Goal: Information Seeking & Learning: Learn about a topic

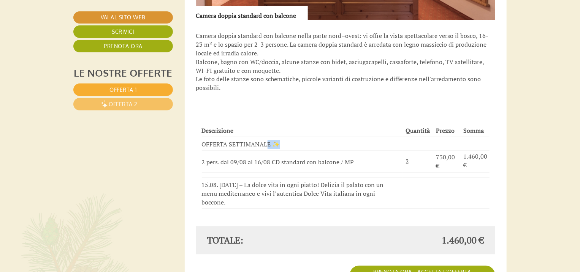
drag, startPoint x: 284, startPoint y: 135, endPoint x: 275, endPoint y: 134, distance: 8.4
click at [267, 137] on td "OFFERTA SETTIMANALE ✨" at bounding box center [302, 144] width 201 height 14
click at [276, 137] on td "OFFERTA SETTIMANALE ✨" at bounding box center [302, 144] width 201 height 14
drag, startPoint x: 277, startPoint y: 136, endPoint x: 273, endPoint y: 137, distance: 3.8
click at [273, 137] on td "OFFERTA SETTIMANALE ✨" at bounding box center [302, 144] width 201 height 14
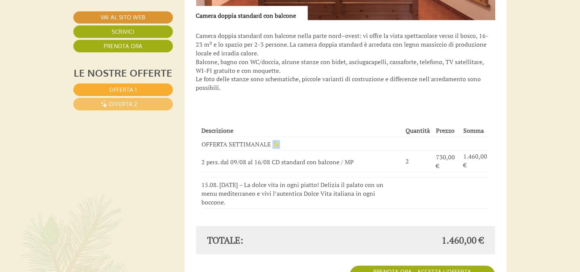
copy td "✨"
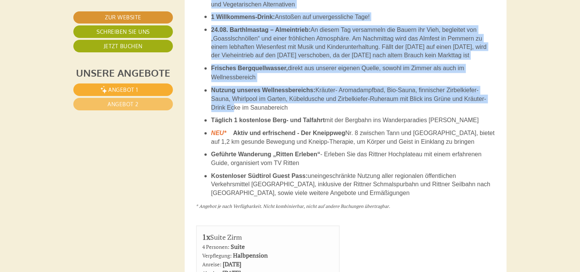
scroll to position [699, 0]
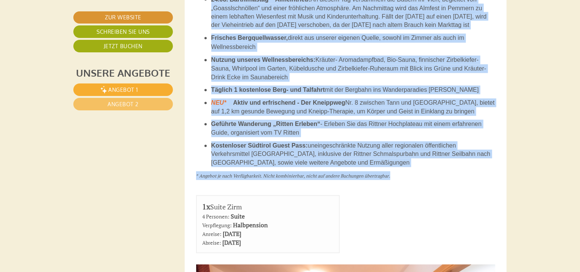
drag, startPoint x: 201, startPoint y: 59, endPoint x: 366, endPoint y: 167, distance: 197.0
copy div "WOCHEN ANGEBOT Zeitraum: 22.08. - 10.10.2026 *Das Wochenprogramm ist noch in Au…"
click at [439, 117] on ul "7 Nächte inklusive Genuss-Halbpension in allen Zimmerkategorien Genuss-Halbpens…" at bounding box center [345, 55] width 299 height 224
click at [402, 140] on ul "7 Nächte inklusive Genuss-Halbpension in allen Zimmerkategorien Genuss-Halbpens…" at bounding box center [345, 55] width 299 height 224
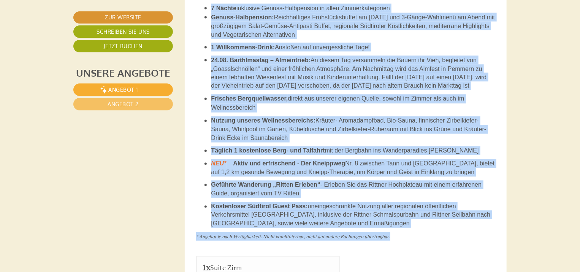
scroll to position [517, 0]
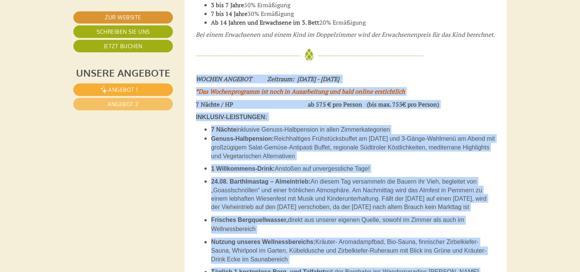
click at [277, 136] on span "Reichhaltiges Frühstücksbuffet am [DATE] und 3-Gänge-Wahlmenü am Abend mit groß…" at bounding box center [353, 148] width 284 height 24
click at [322, 160] on li "Genuss-Halbpension: Reichhaltiges Frühstücksbuffet am Morgen und 3-Gänge-Wahlme…" at bounding box center [353, 147] width 284 height 26
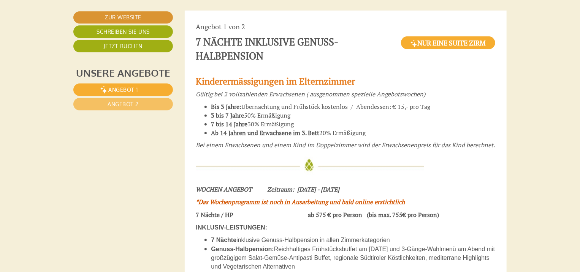
scroll to position [334, 0]
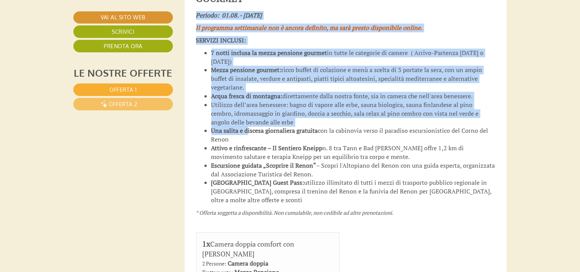
scroll to position [1246, 0]
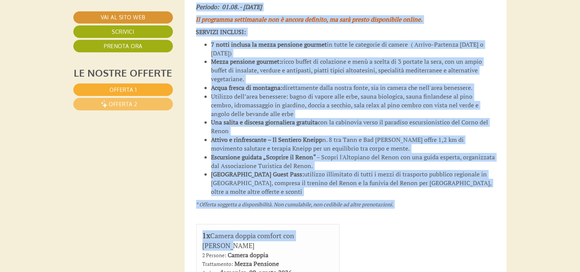
drag, startPoint x: 194, startPoint y: 77, endPoint x: 416, endPoint y: 187, distance: 247.3
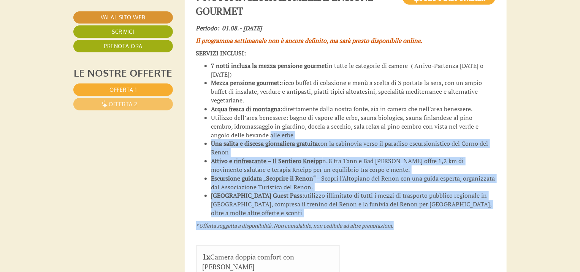
scroll to position [1215, 0]
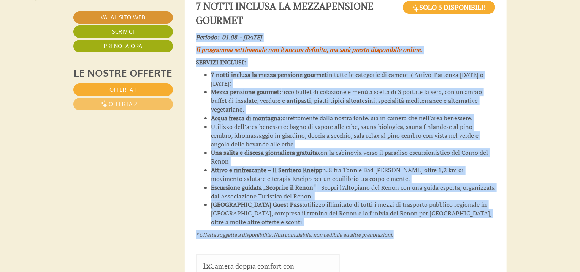
drag, startPoint x: 400, startPoint y: 177, endPoint x: 193, endPoint y: 17, distance: 261.8
copy div "Periodo: 01.08. - 22.08.2026 Il programma settimanale non è ancora definito, ma…"
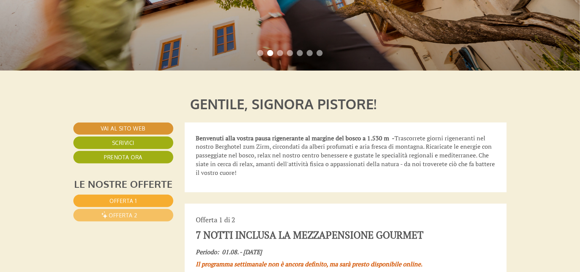
scroll to position [425, 0]
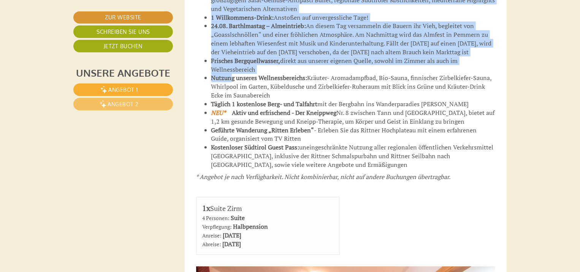
scroll to position [547, 0]
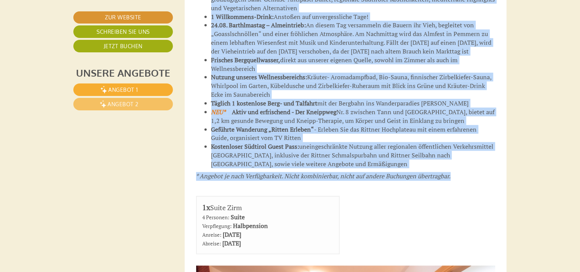
drag, startPoint x: 198, startPoint y: 23, endPoint x: 468, endPoint y: 177, distance: 310.6
click at [468, 177] on div "WOCHEN ANGEBOT Zeitraum: [DATE] - [DATE] *Das Wochenprogramm ist noch in Ausarb…" at bounding box center [345, 56] width 299 height 257
copy div "LOREMI DOLORSI Ametcons: 46.46 - 80.71.8982 *Adi Elitseddoeiusm tem inci ut Lab…"
